Goal: Navigation & Orientation: Find specific page/section

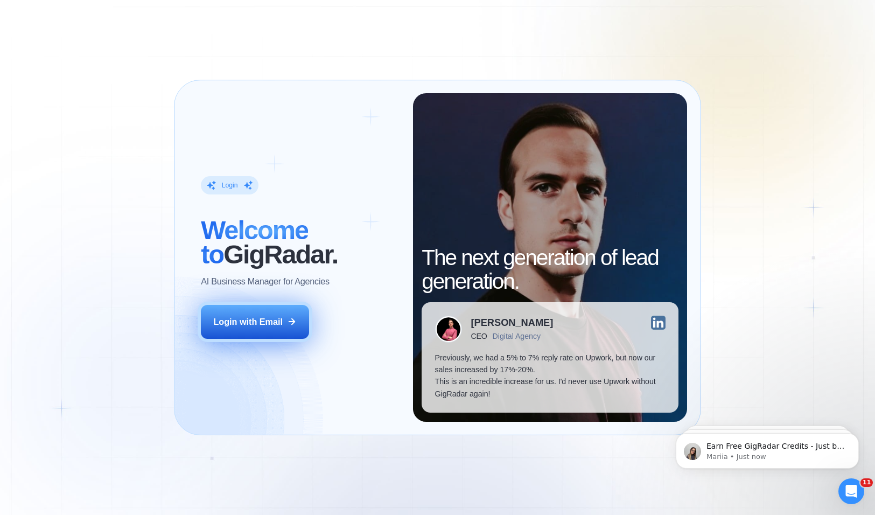
click at [273, 318] on div "Login with Email" at bounding box center [247, 321] width 69 height 12
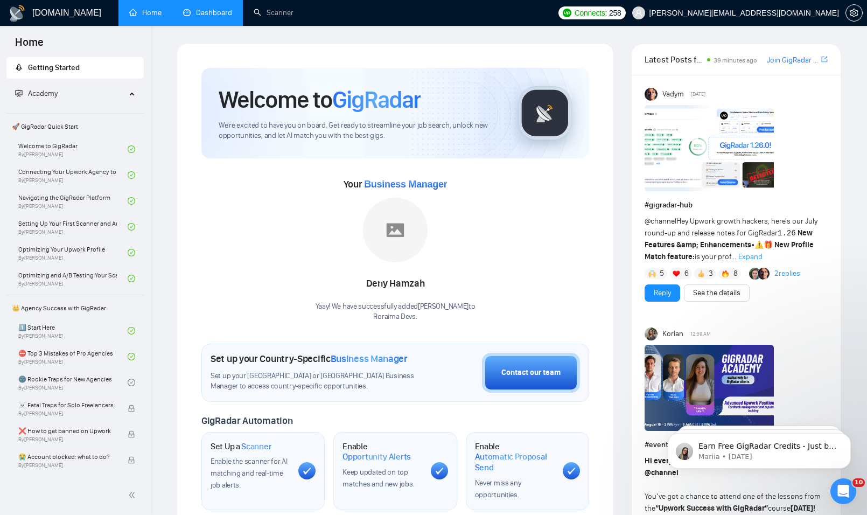
click at [205, 13] on link "Dashboard" at bounding box center [207, 12] width 49 height 9
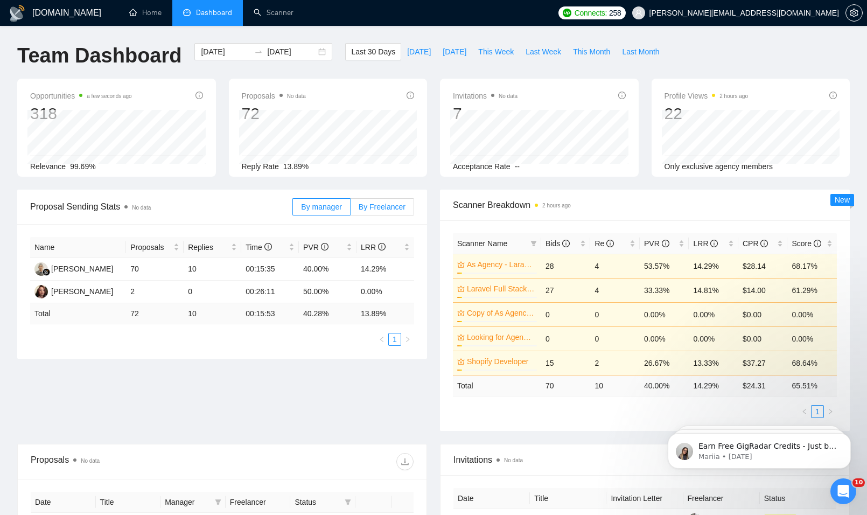
click at [377, 208] on span "By Freelancer" at bounding box center [381, 206] width 47 height 9
click at [350, 209] on input "By Freelancer" at bounding box center [350, 209] width 0 height 0
